Goal: Find specific page/section: Find specific page/section

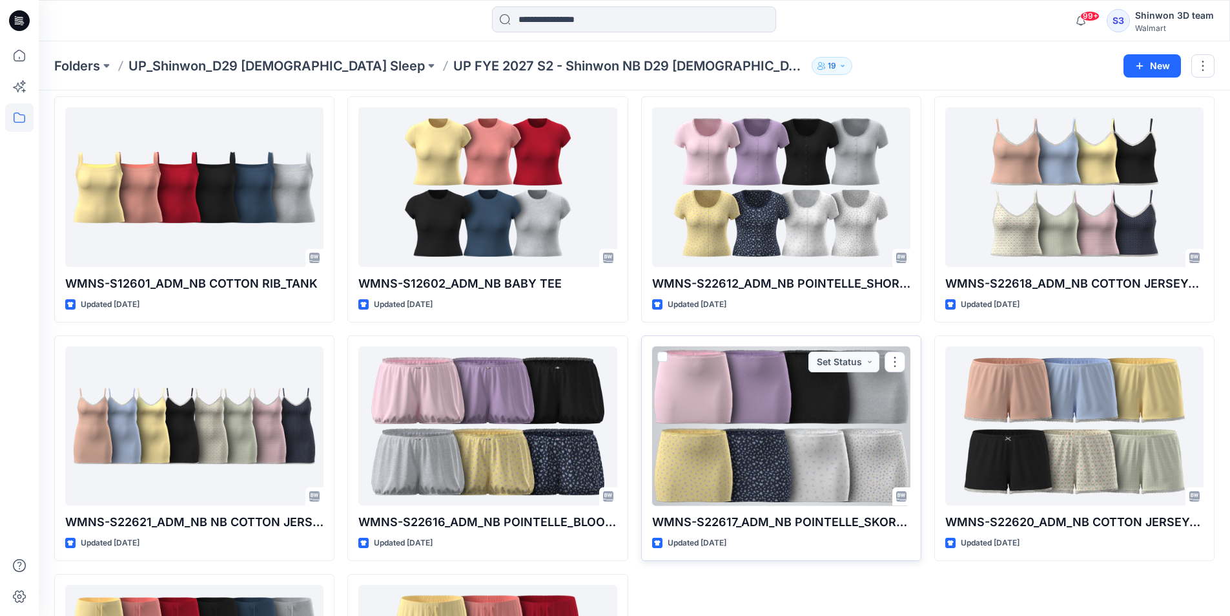
scroll to position [581, 0]
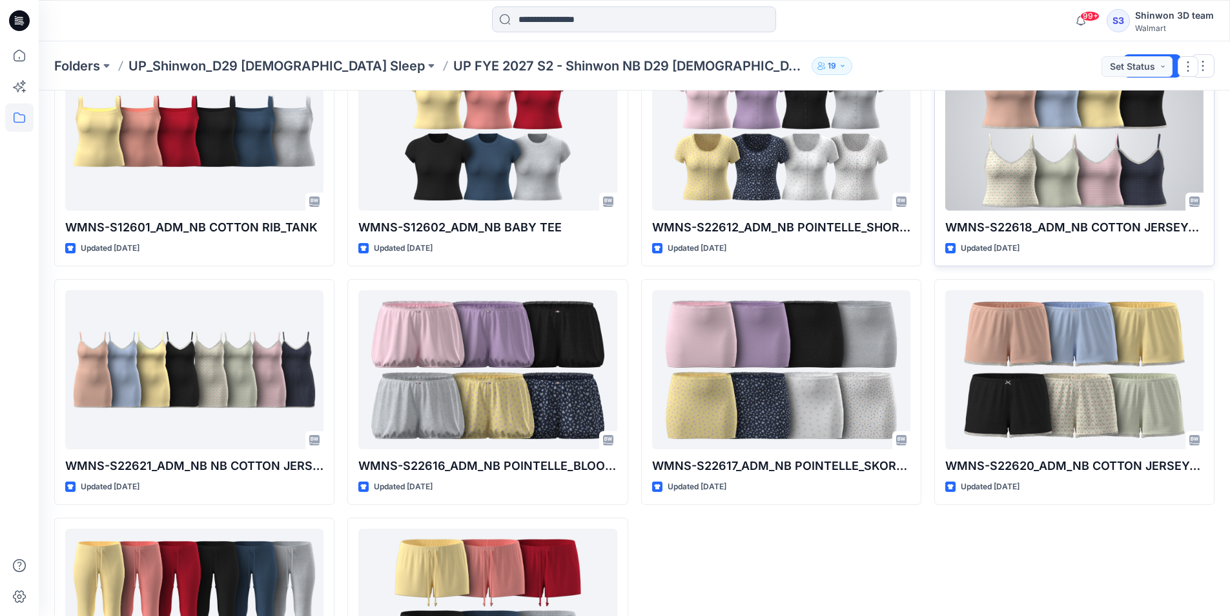
click at [1055, 183] on div at bounding box center [1075, 131] width 258 height 160
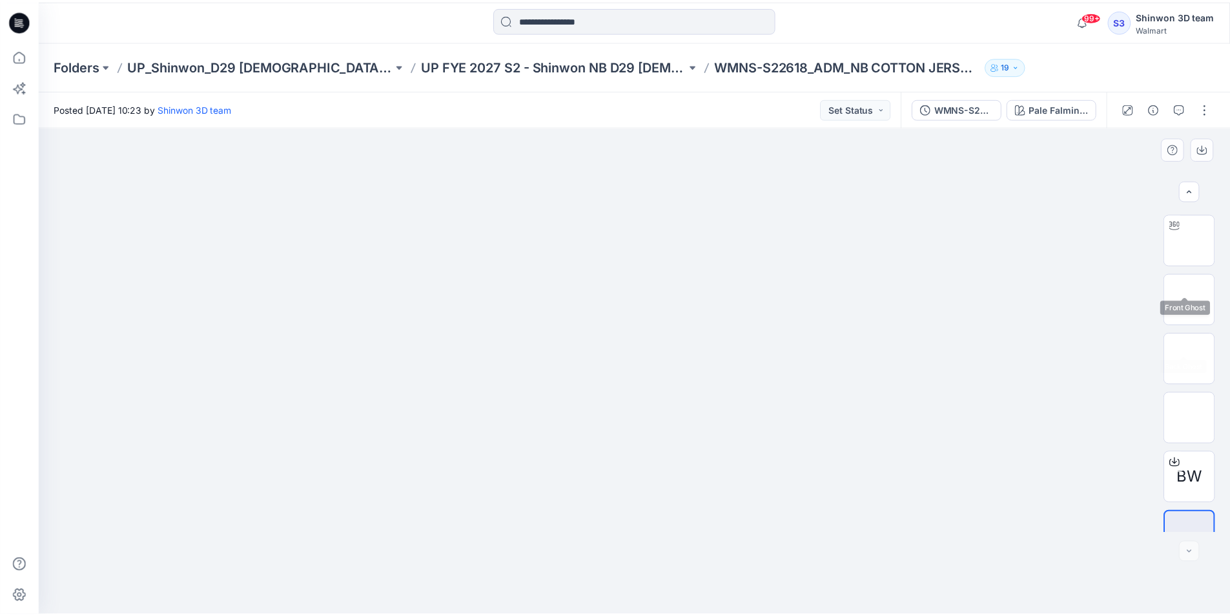
scroll to position [85, 0]
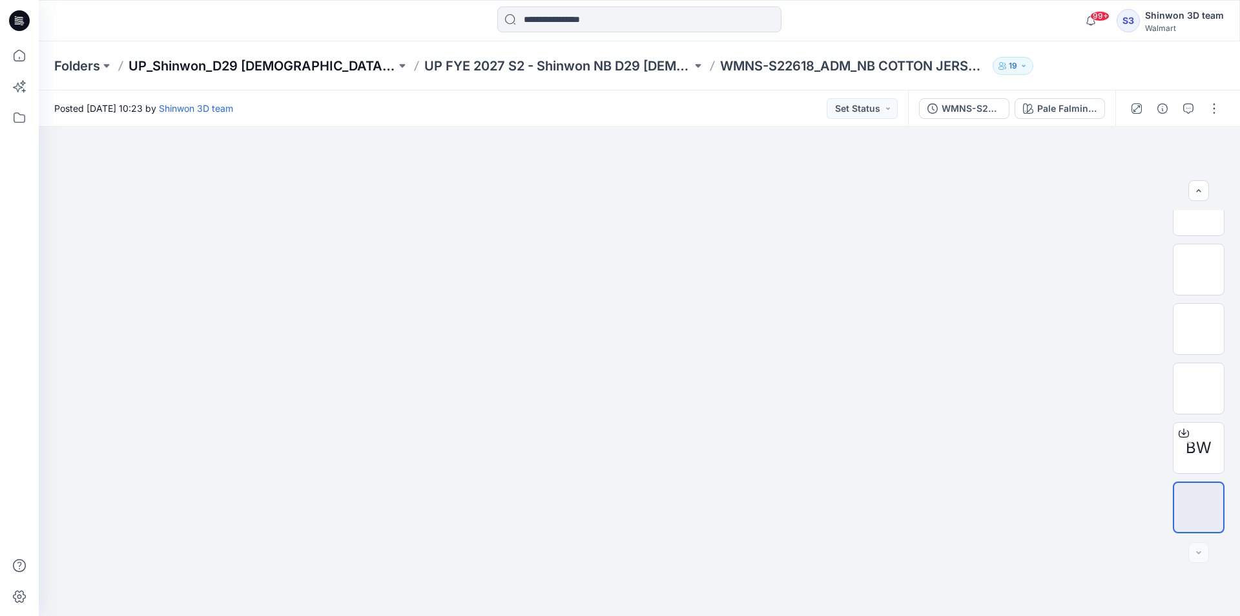
click at [242, 58] on p "UP_Shinwon_D29 [DEMOGRAPHIC_DATA] Sleep" at bounding box center [262, 66] width 267 height 18
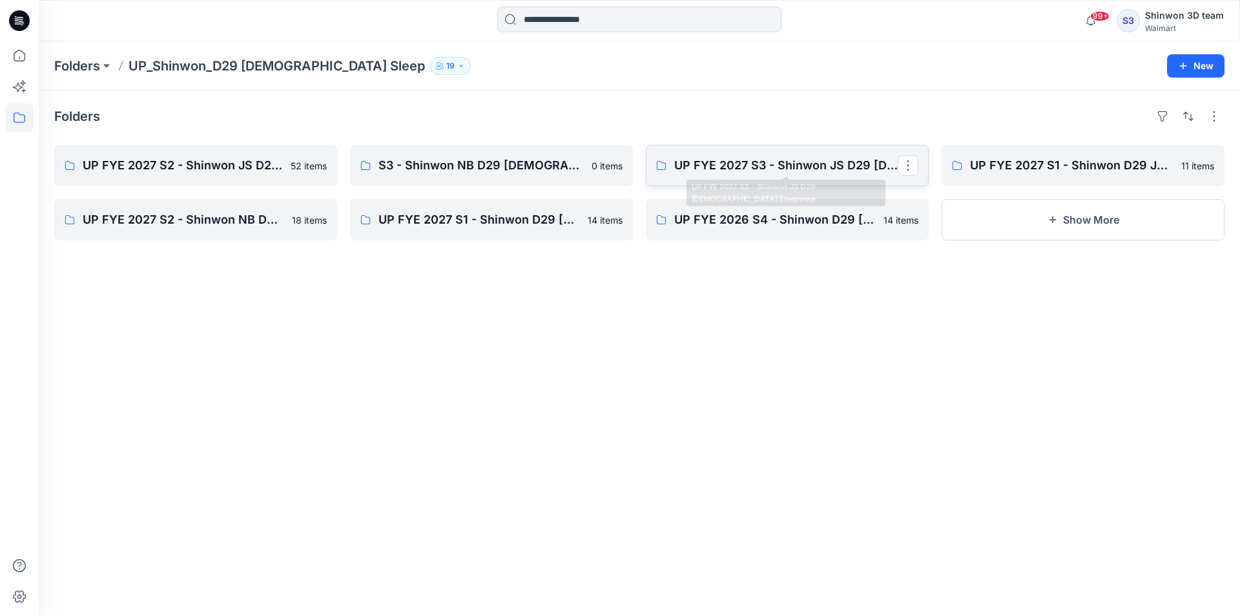
click at [795, 172] on p "UP FYE 2027 S3 - Shinwon JS D29 [DEMOGRAPHIC_DATA] Sleepwear" at bounding box center [785, 165] width 223 height 18
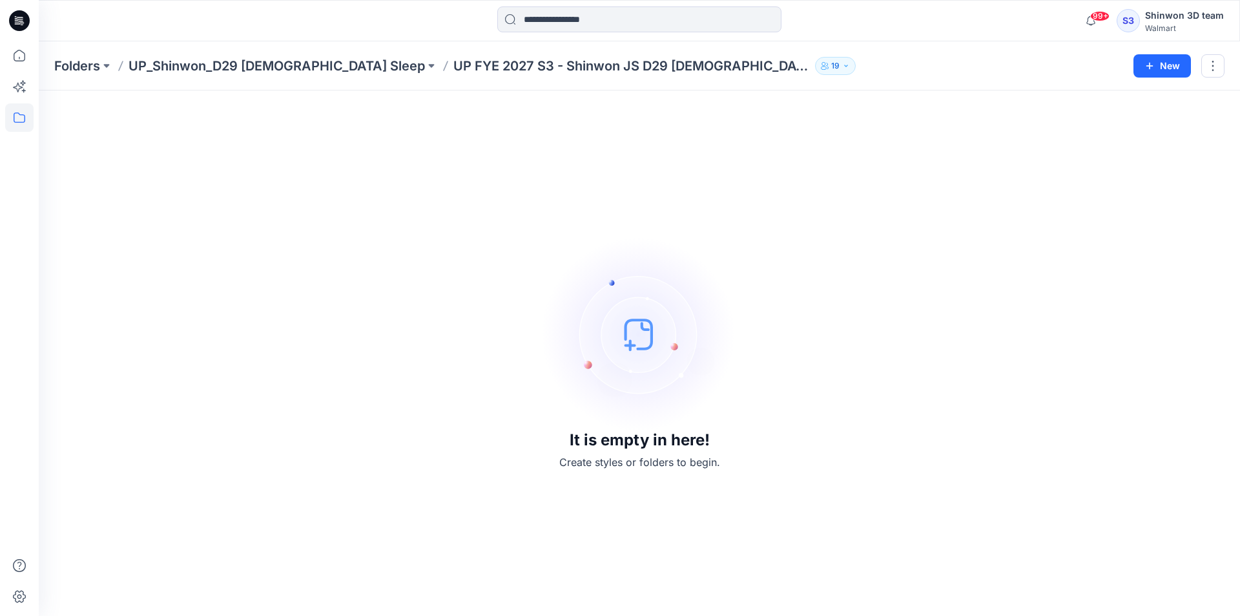
click at [247, 70] on p "UP_Shinwon_D29 [DEMOGRAPHIC_DATA] Sleep" at bounding box center [277, 66] width 296 height 18
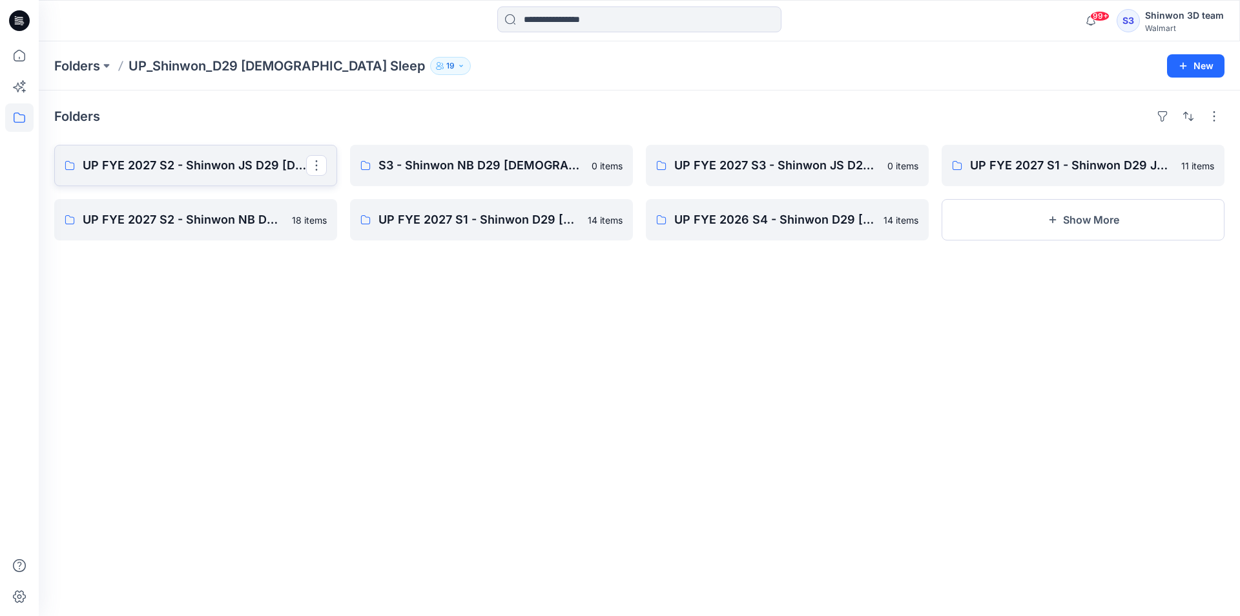
click at [217, 171] on p "UP FYE 2027 S2 - Shinwon JS D29 [DEMOGRAPHIC_DATA] Sleepwear" at bounding box center [194, 165] width 223 height 18
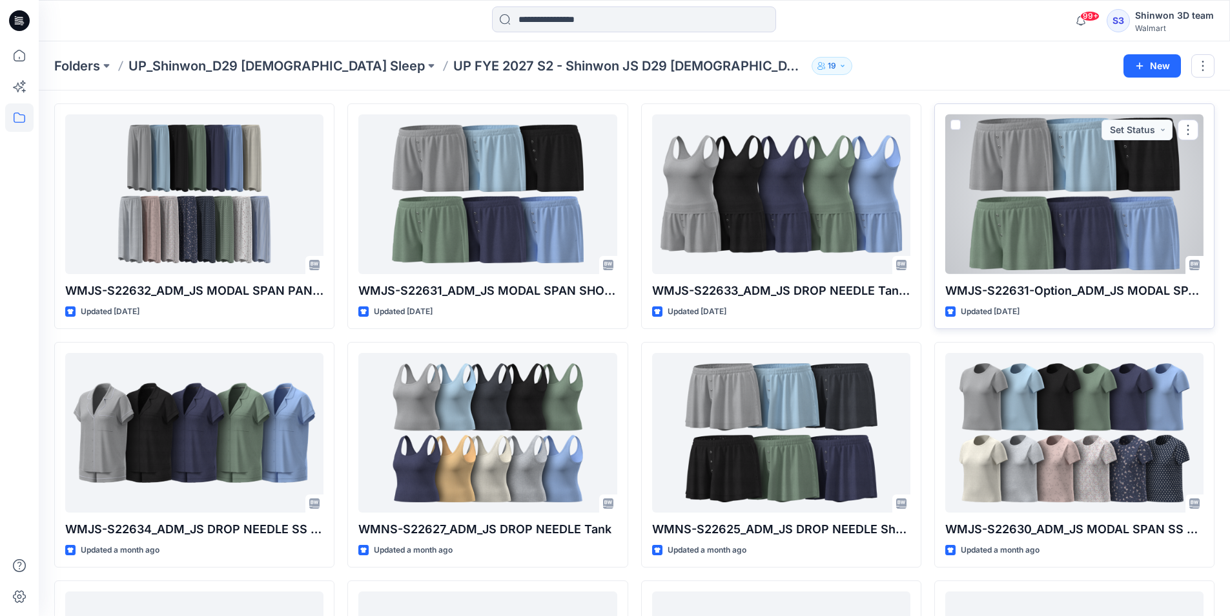
scroll to position [65, 0]
